Goal: Communication & Community: Answer question/provide support

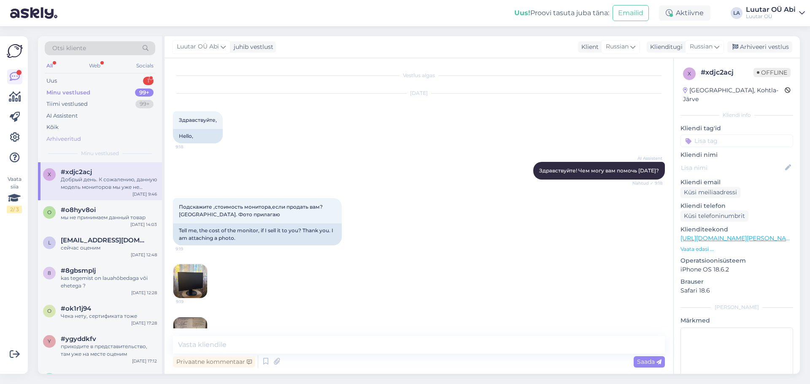
scroll to position [270, 0]
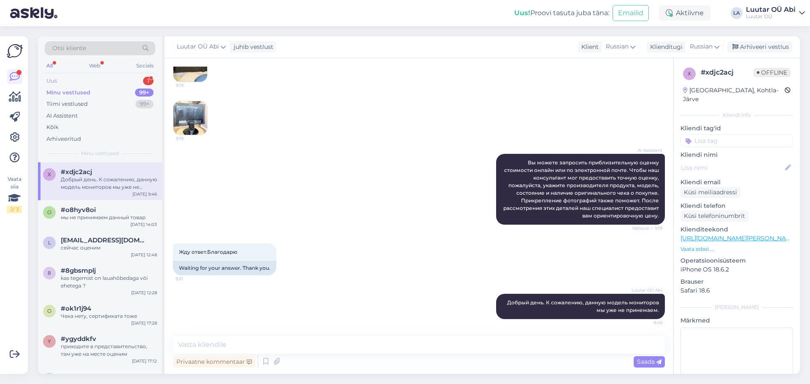
click at [56, 78] on div "Uus" at bounding box center [51, 81] width 11 height 8
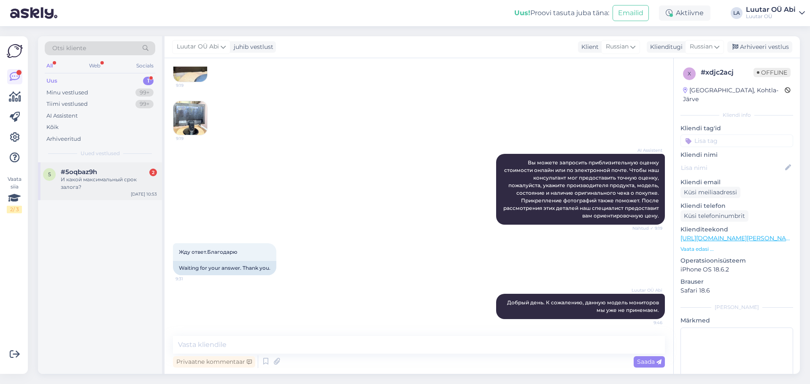
click at [87, 181] on div "И какой максимальный срок залога?" at bounding box center [109, 183] width 96 height 15
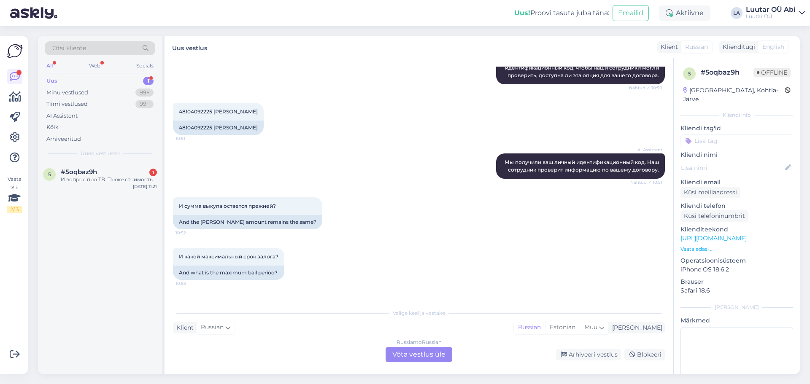
scroll to position [473, 0]
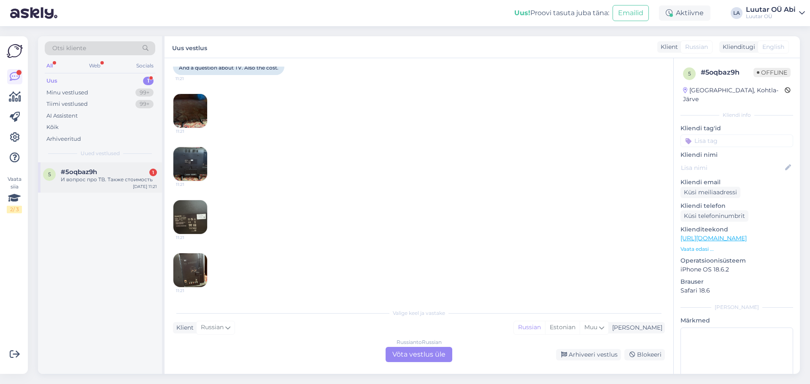
click at [96, 190] on div "5 #5oqbaz9h 1 И вопрос про ТВ. Также стоимость [DATE] 11:21" at bounding box center [100, 177] width 124 height 30
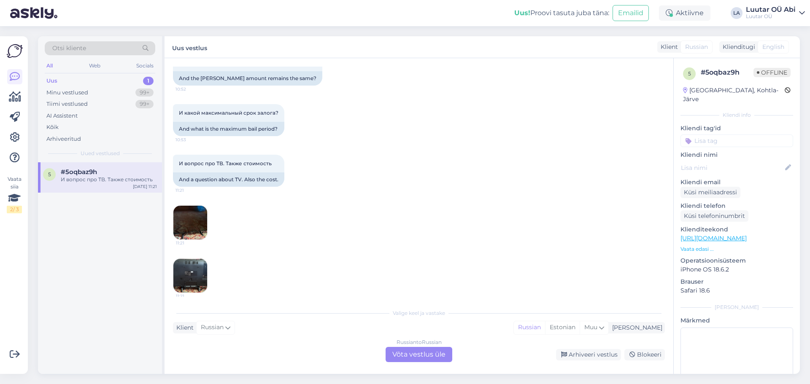
scroll to position [355, 0]
click at [294, 124] on div "И какой максимальный срок залога? 10:53 And what is the maximum bail period?" at bounding box center [419, 118] width 492 height 51
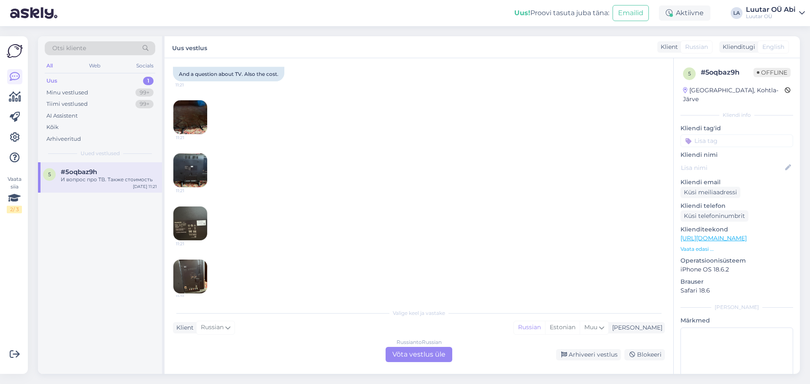
scroll to position [464, 0]
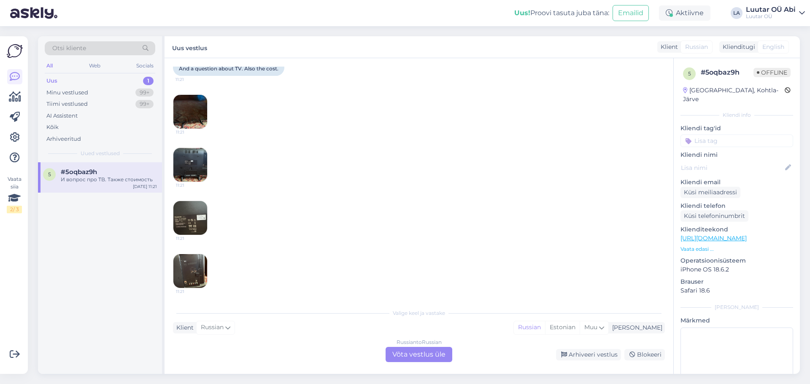
click at [200, 222] on img at bounding box center [190, 218] width 34 height 34
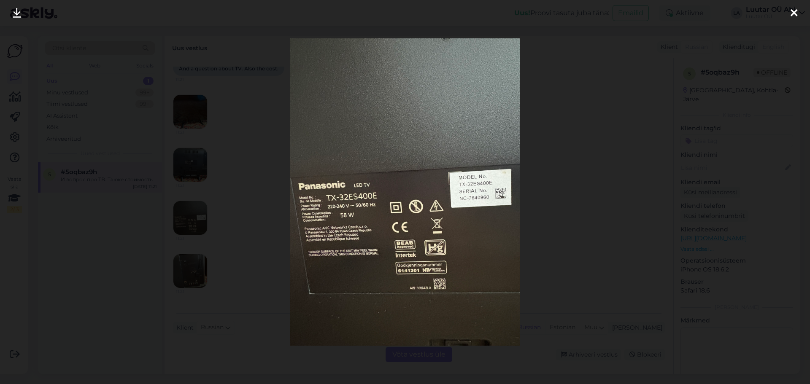
click at [799, 10] on div at bounding box center [794, 13] width 17 height 27
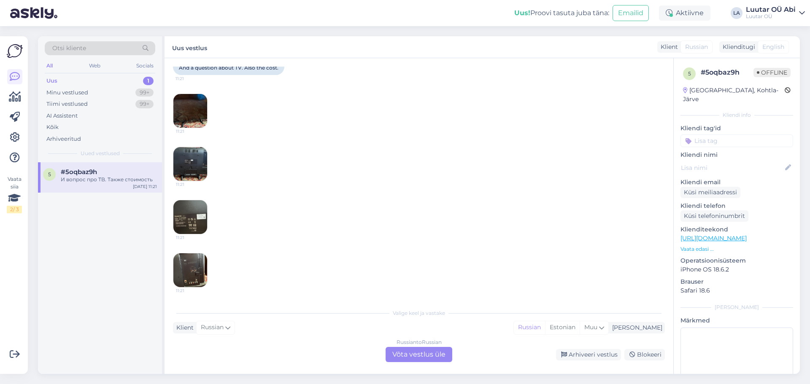
scroll to position [473, 0]
click at [406, 357] on div "Russian to Russian Võta vestlus üle" at bounding box center [419, 354] width 67 height 15
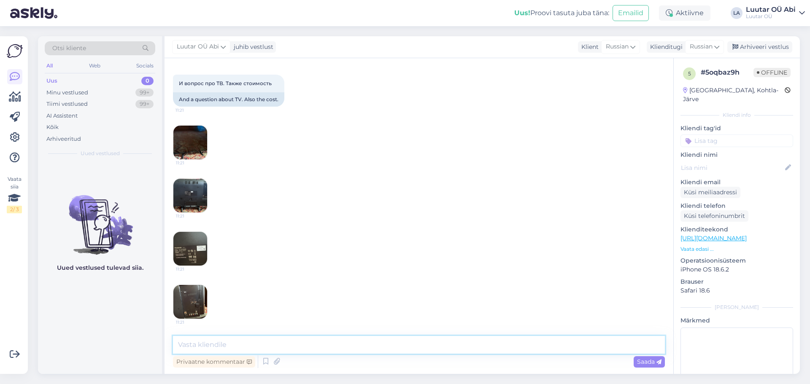
click at [361, 340] on textarea at bounding box center [419, 345] width 492 height 18
click at [359, 342] on textarea "Здравствуйте. К сожалению, мы больше не принемаем данную" at bounding box center [419, 345] width 492 height 18
click at [434, 346] on textarea "Здравствуйте. К сожалению, мы больше не принимаем данную" at bounding box center [419, 345] width 492 height 18
type textarea "Здравствуйте. К сожалению, мы больше не принимаем данную модель телевизоров."
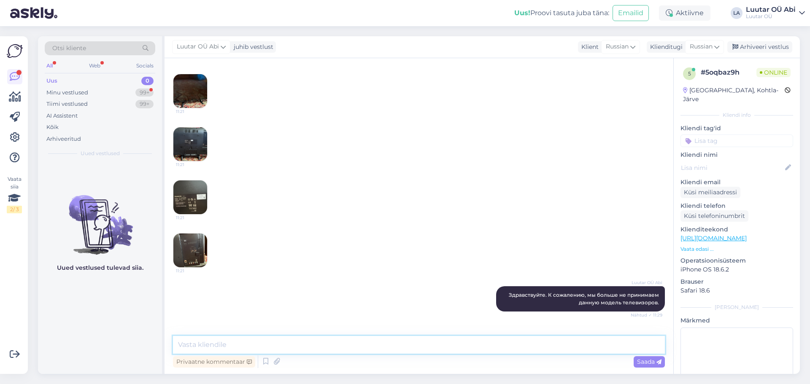
scroll to position [521, 0]
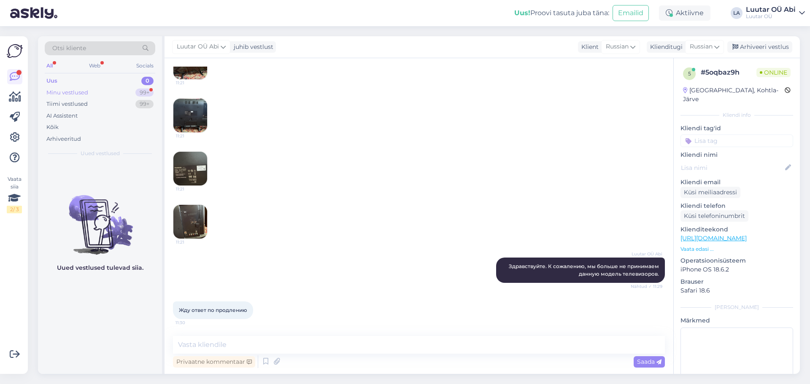
click at [81, 94] on div "Minu vestlused" at bounding box center [67, 93] width 42 height 8
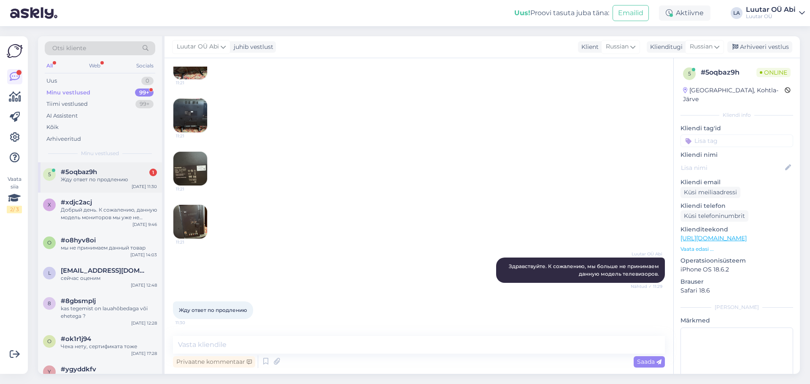
click at [93, 179] on div "Жду ответ по продлению" at bounding box center [109, 180] width 96 height 8
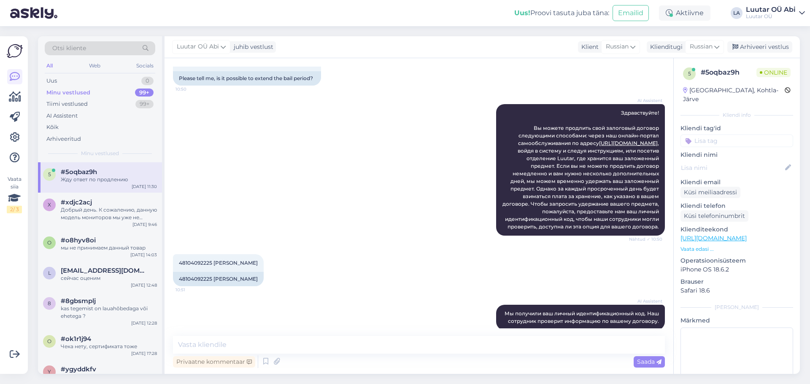
scroll to position [57, 0]
click at [180, 267] on span "48104092225 [PERSON_NAME]" at bounding box center [218, 264] width 79 height 6
copy span "48104092225"
click at [404, 231] on div "AI Assistent Здравствуйте! Вы можете продлить свой залоговый договор следующими…" at bounding box center [419, 171] width 492 height 150
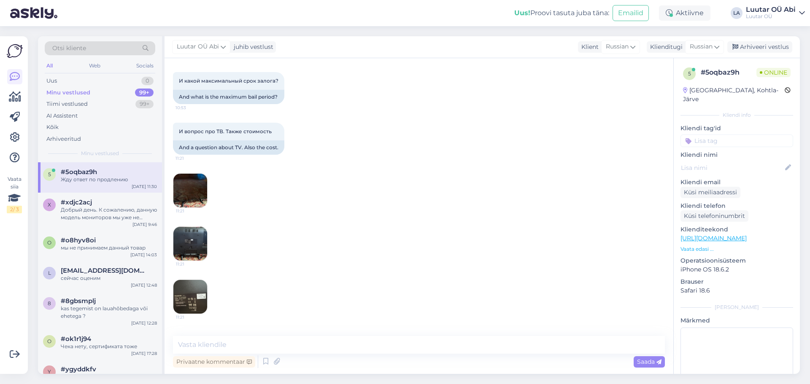
scroll to position [521, 0]
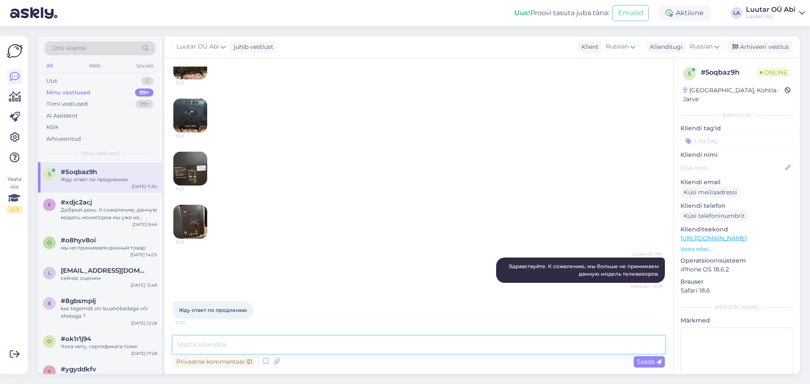
click at [273, 346] on textarea at bounding box center [419, 345] width 492 height 18
click at [257, 343] on textarea at bounding box center [419, 345] width 492 height 18
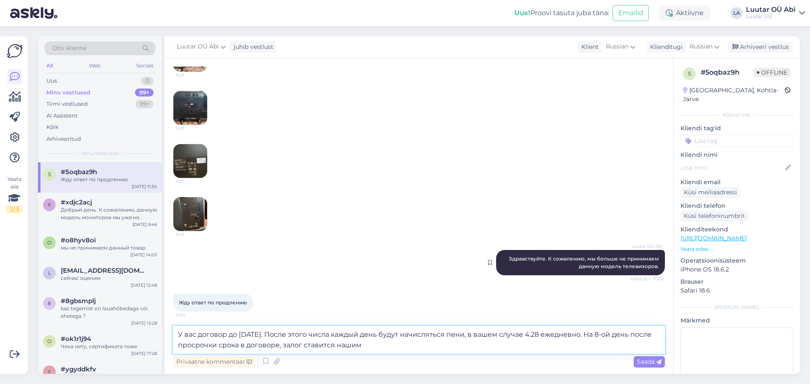
type textarea "У вас договор до [DATE]. После этого числа каждый день будут начисляться пени, …"
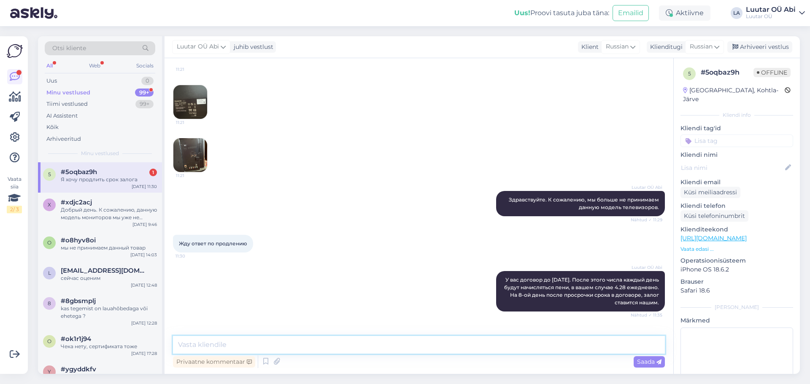
scroll to position [617, 0]
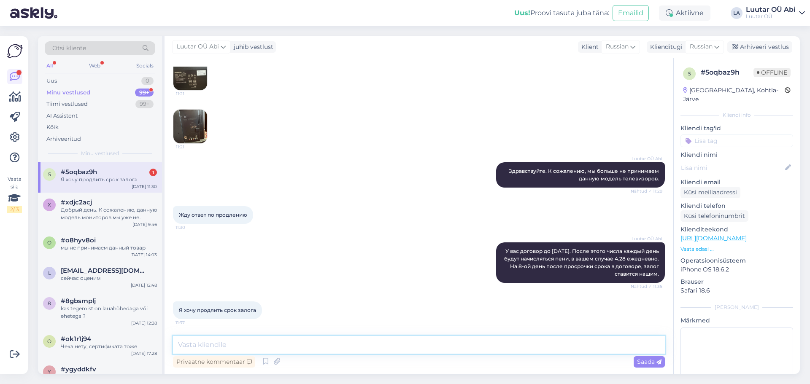
click at [308, 350] on textarea at bounding box center [419, 345] width 492 height 18
click at [308, 348] on textarea at bounding box center [419, 345] width 492 height 18
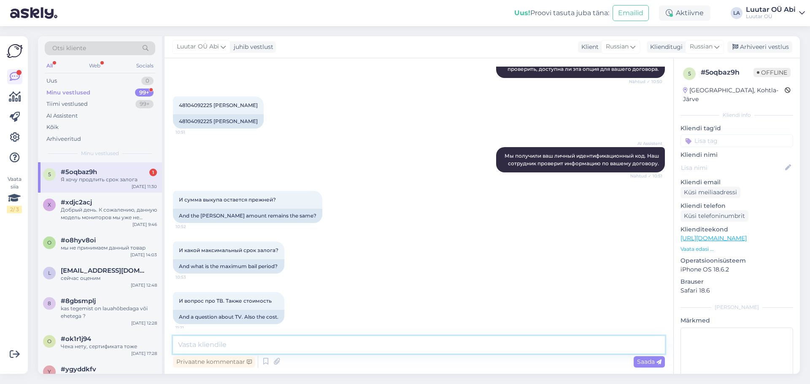
scroll to position [110, 0]
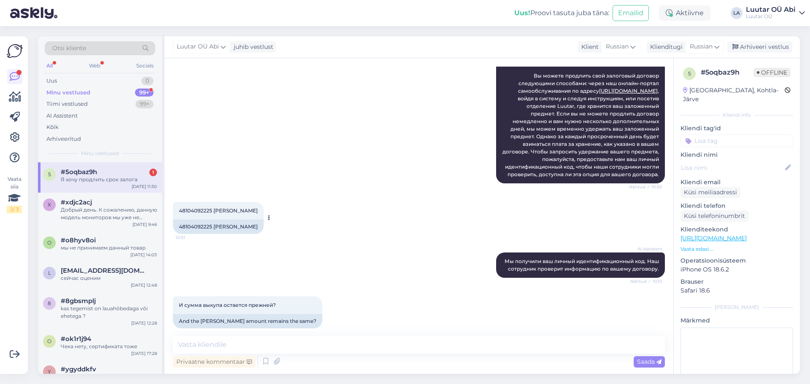
click at [192, 214] on span "48104092225 [PERSON_NAME]" at bounding box center [218, 211] width 79 height 6
copy span "48104092225"
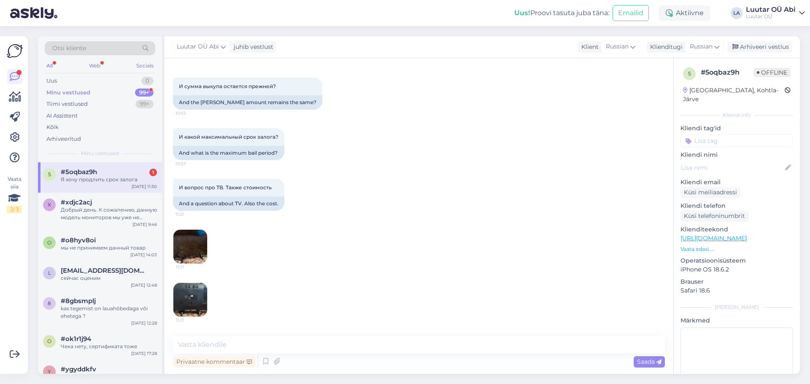
scroll to position [617, 0]
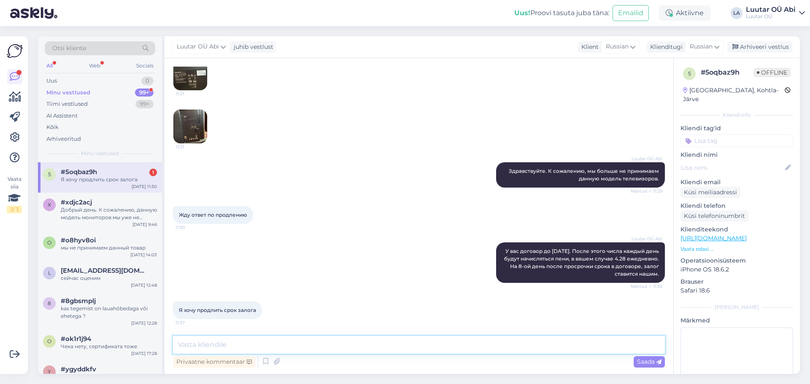
click at [299, 347] on textarea at bounding box center [419, 345] width 492 height 18
click at [338, 348] on textarea "Для этого Вам нужно прийти в контору," at bounding box center [419, 345] width 492 height 18
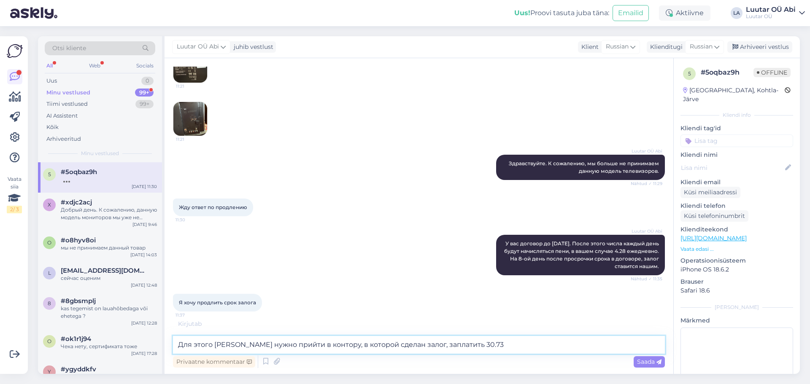
drag, startPoint x: 369, startPoint y: 219, endPoint x: 512, endPoint y: 342, distance: 188.5
click at [512, 342] on textarea "Для этого [PERSON_NAME] нужно прийти в контору, в которой сделан залог, заплати…" at bounding box center [419, 345] width 492 height 18
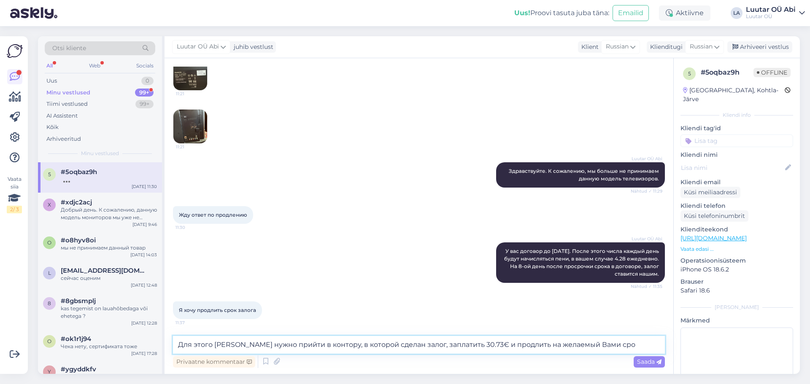
type textarea "Для этого [PERSON_NAME] нужно прийти в контору, в которой сделан залог, заплати…"
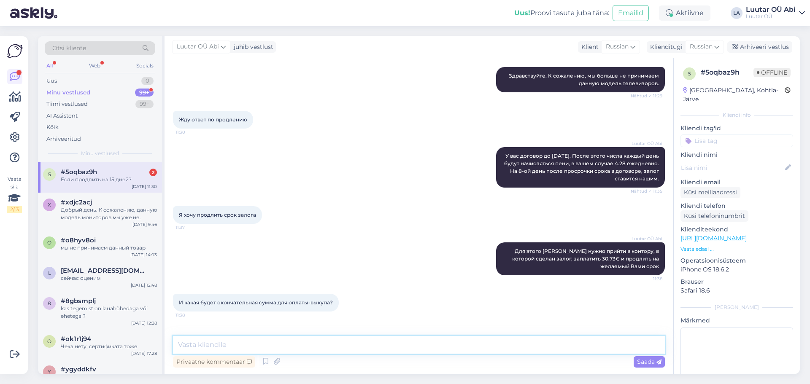
scroll to position [741, 0]
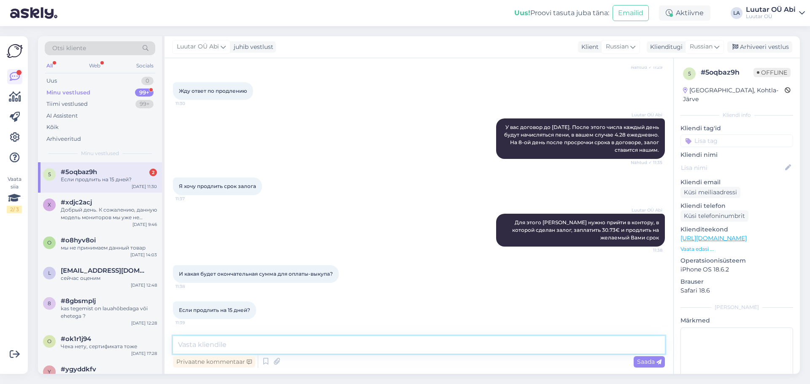
click at [308, 347] on textarea at bounding box center [419, 345] width 492 height 18
click at [321, 349] on textarea at bounding box center [419, 345] width 492 height 18
type textarea "191.52"
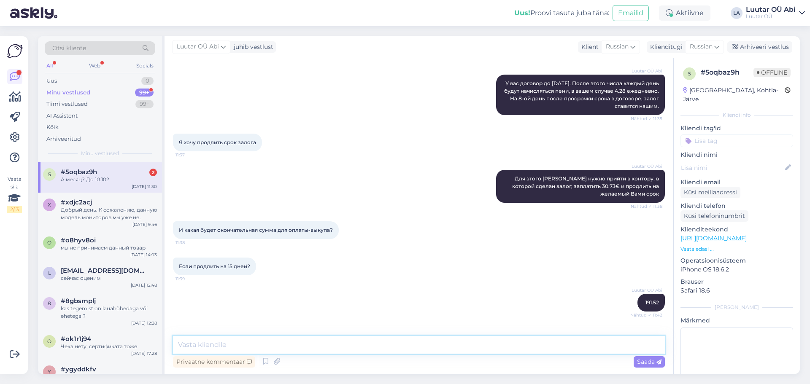
scroll to position [849, 0]
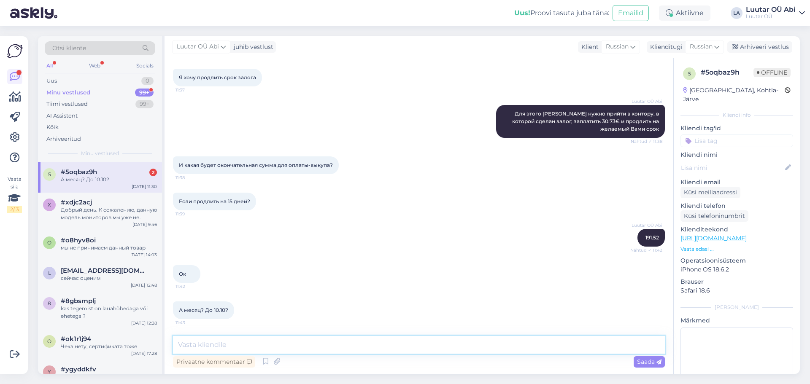
click at [233, 339] on textarea at bounding box center [419, 345] width 492 height 18
type textarea "216.14"
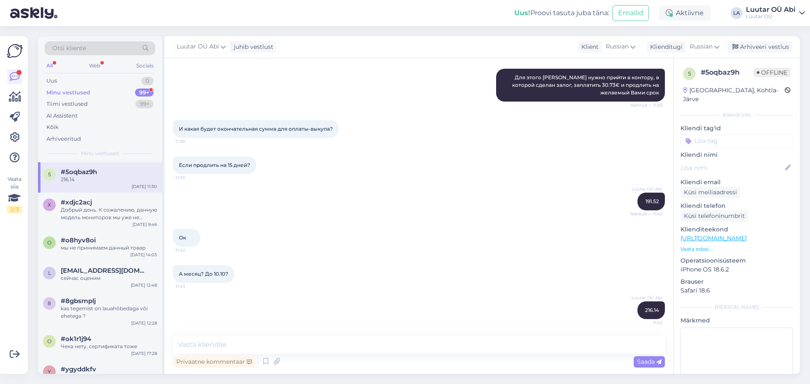
click at [75, 94] on div "Minu vestlused" at bounding box center [68, 93] width 44 height 8
